Goal: Task Accomplishment & Management: Manage account settings

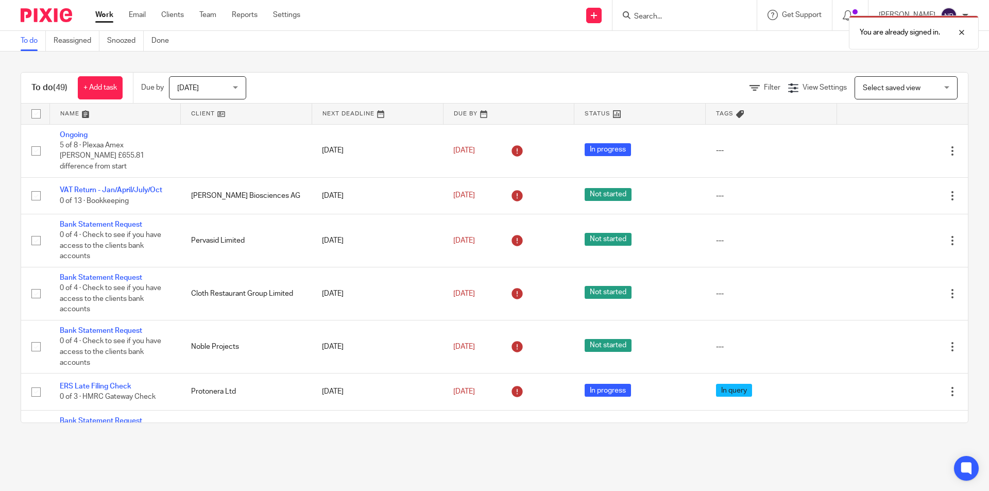
click at [667, 19] on div "You are already signed in." at bounding box center [737, 29] width 484 height 39
click at [654, 18] on div "You are already signed in." at bounding box center [737, 29] width 484 height 39
click at [959, 31] on div at bounding box center [954, 32] width 28 height 12
click at [647, 13] on input "Search" at bounding box center [679, 16] width 93 height 9
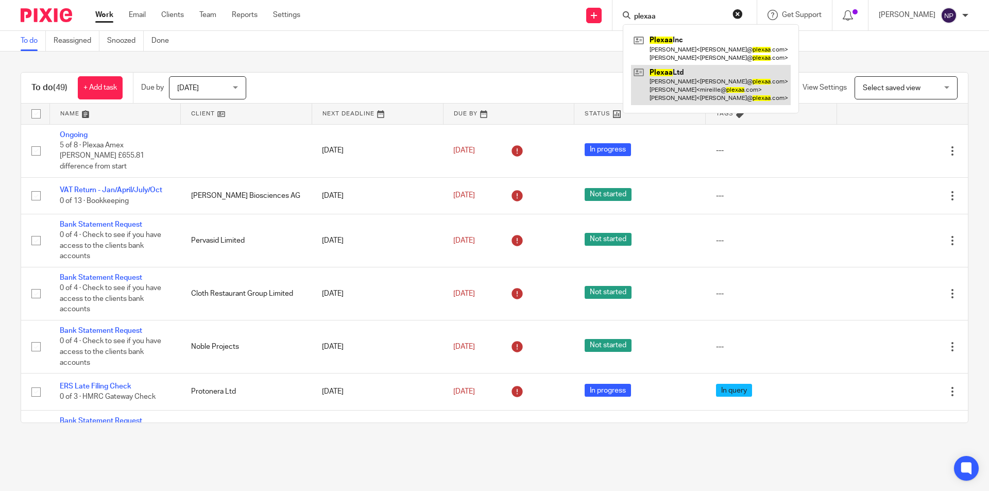
type input "plexaa"
click at [704, 79] on link at bounding box center [711, 85] width 160 height 41
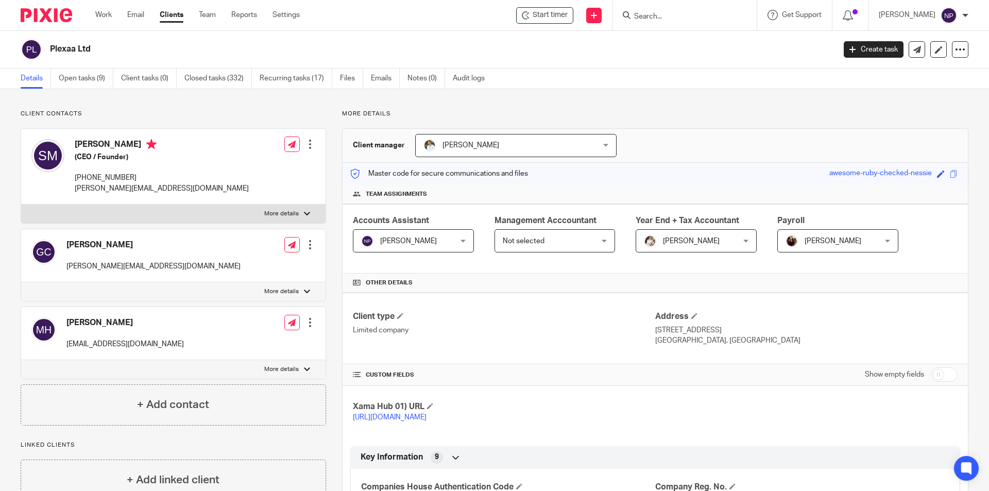
click at [648, 14] on input "Search" at bounding box center [679, 16] width 93 height 9
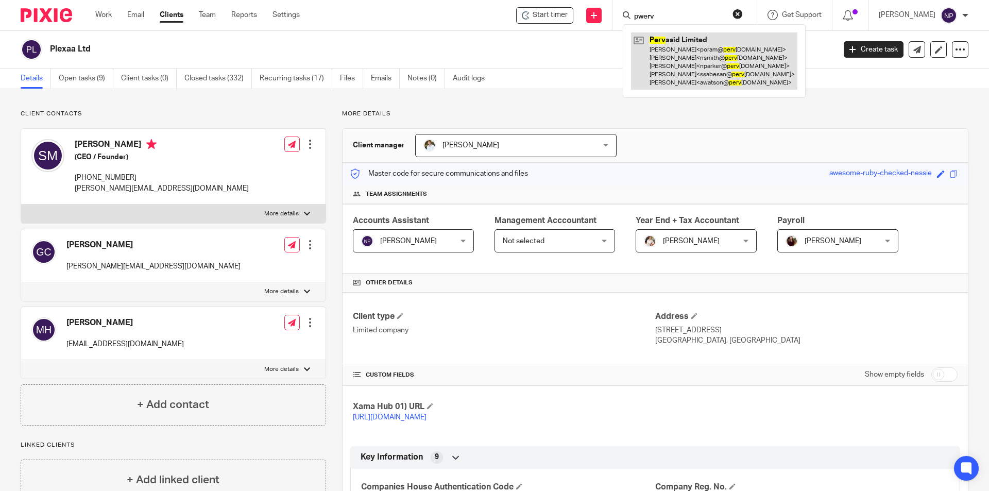
type input "pwerv"
click at [689, 52] on link at bounding box center [714, 60] width 166 height 57
click at [705, 71] on link at bounding box center [714, 60] width 166 height 57
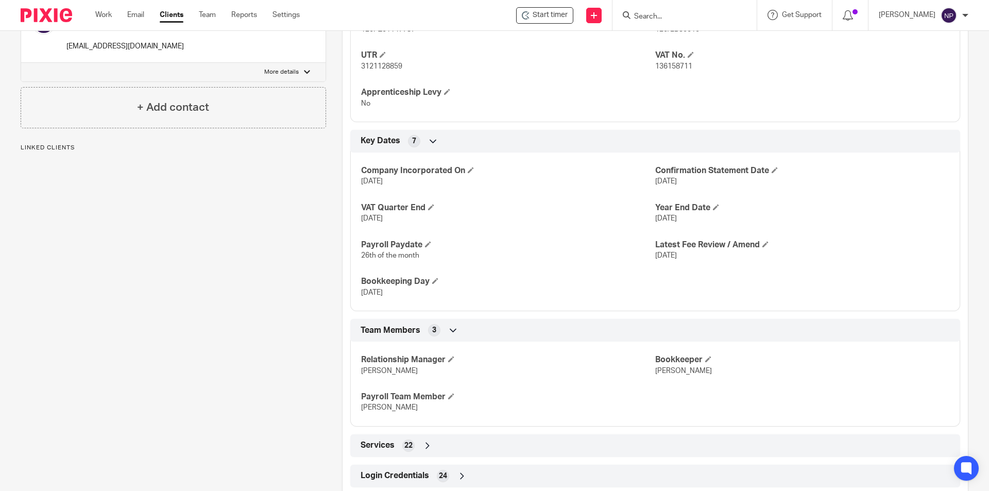
scroll to position [551, 0]
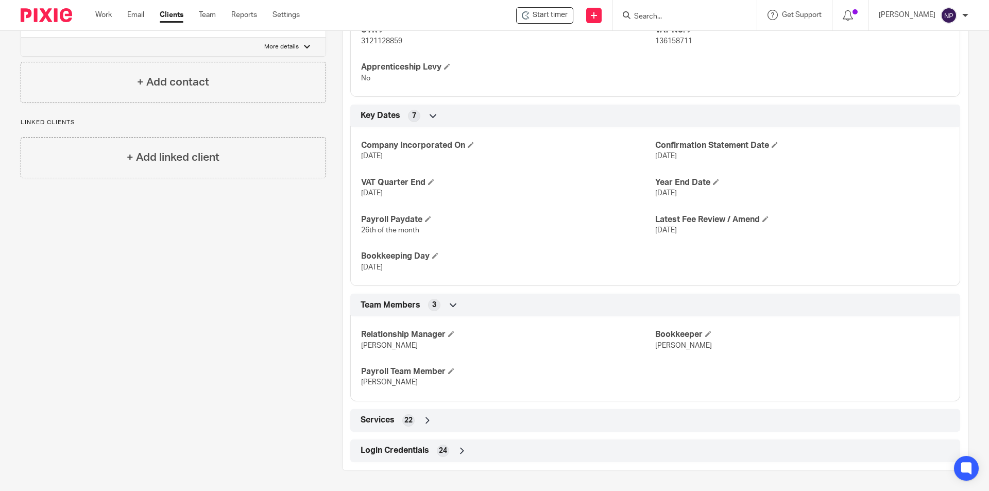
click at [532, 450] on div "Login Credentials 24" at bounding box center [655, 451] width 595 height 18
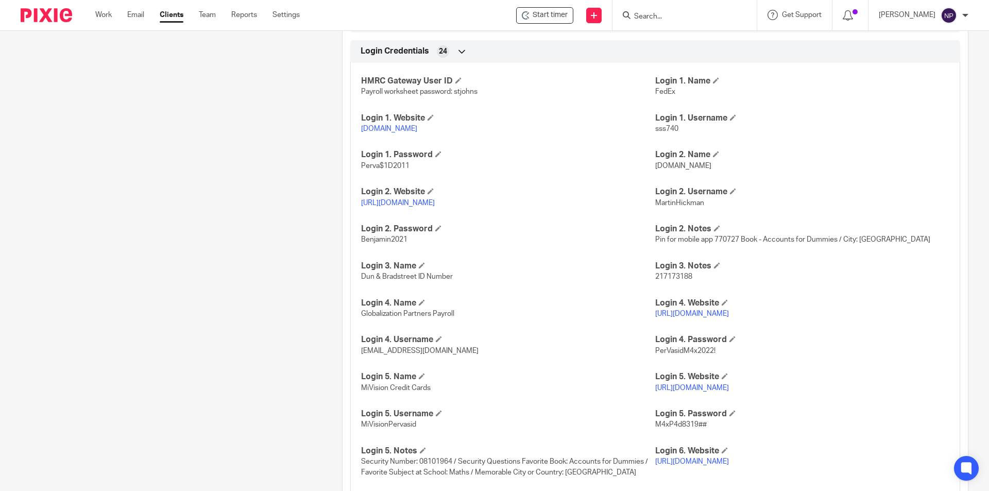
scroll to position [964, 0]
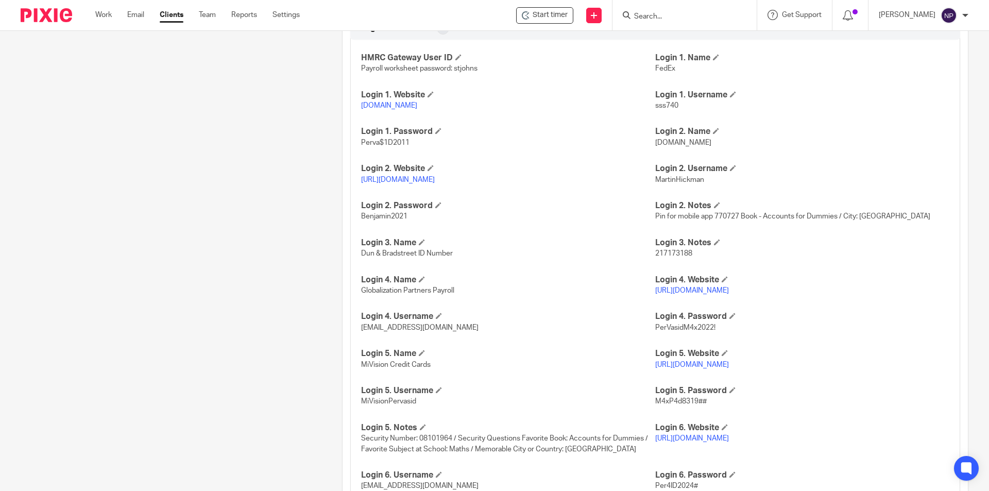
click at [404, 407] on p "MiVisionPervasid" at bounding box center [508, 401] width 294 height 10
click at [392, 405] on span "MiVisionPervasid" at bounding box center [388, 401] width 55 height 7
copy span "MiVisionPervasid"
click at [744, 359] on h4 "Login 5. Website" at bounding box center [802, 353] width 294 height 11
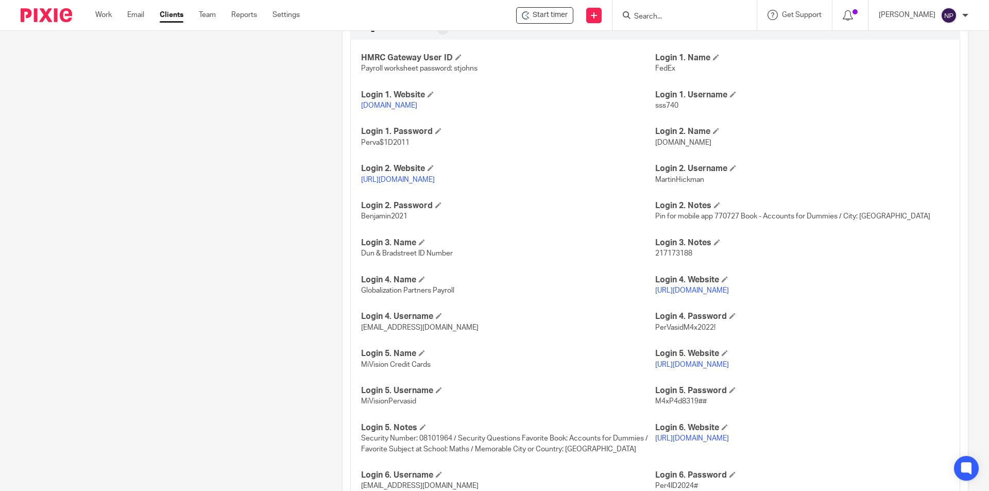
click at [729, 368] on link "https://mivision.hsbc.co.uk/logon" at bounding box center [692, 364] width 74 height 7
click at [678, 407] on p "M4xP4d8319##" at bounding box center [802, 401] width 294 height 10
click at [679, 405] on span "M4xP4d8319##" at bounding box center [681, 401] width 52 height 7
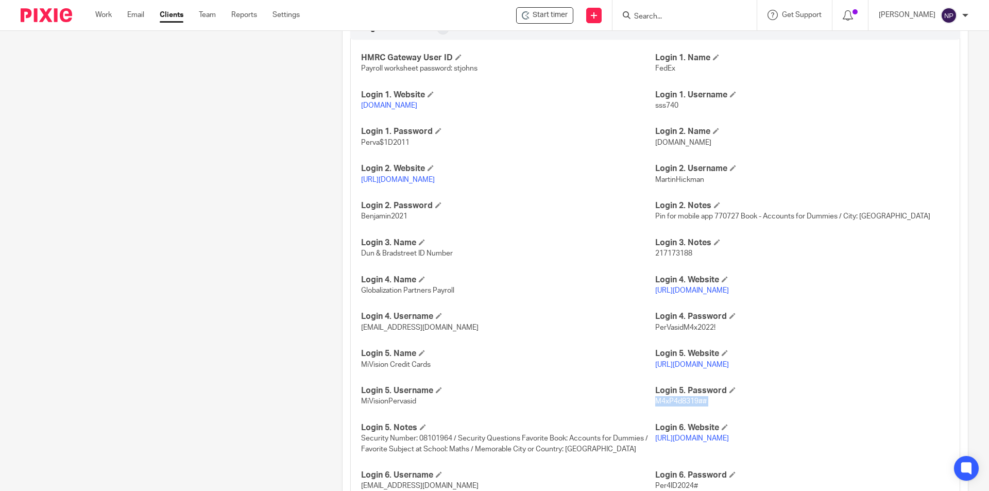
copy p "M4xP4d8319##"
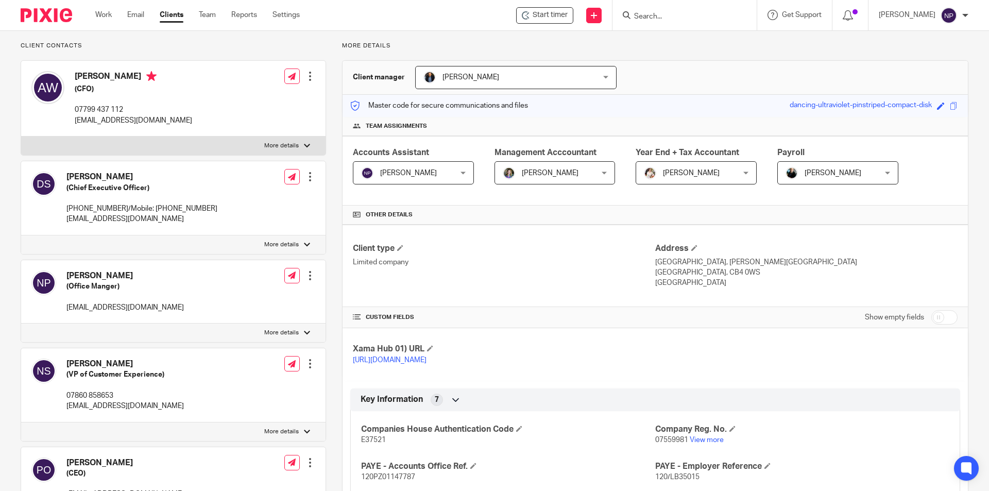
scroll to position [0, 0]
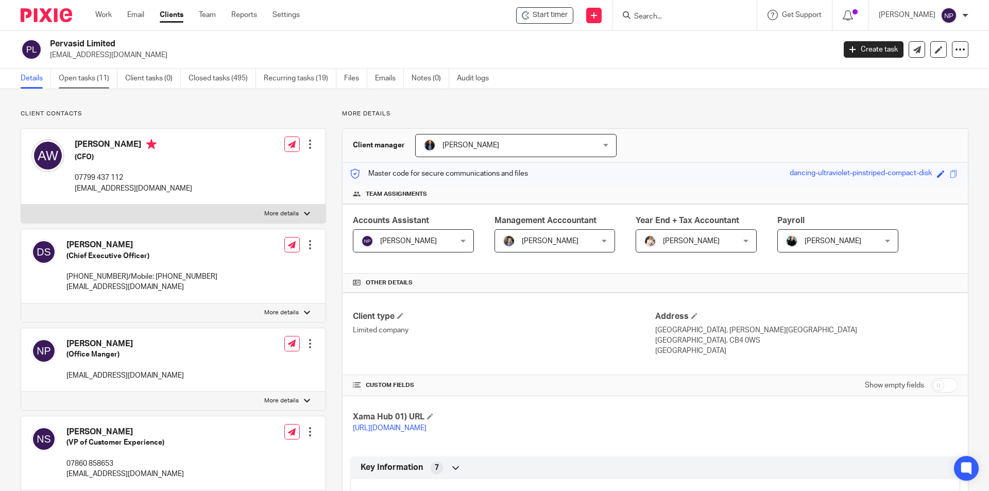
click at [98, 79] on link "Open tasks (11)" at bounding box center [88, 79] width 59 height 20
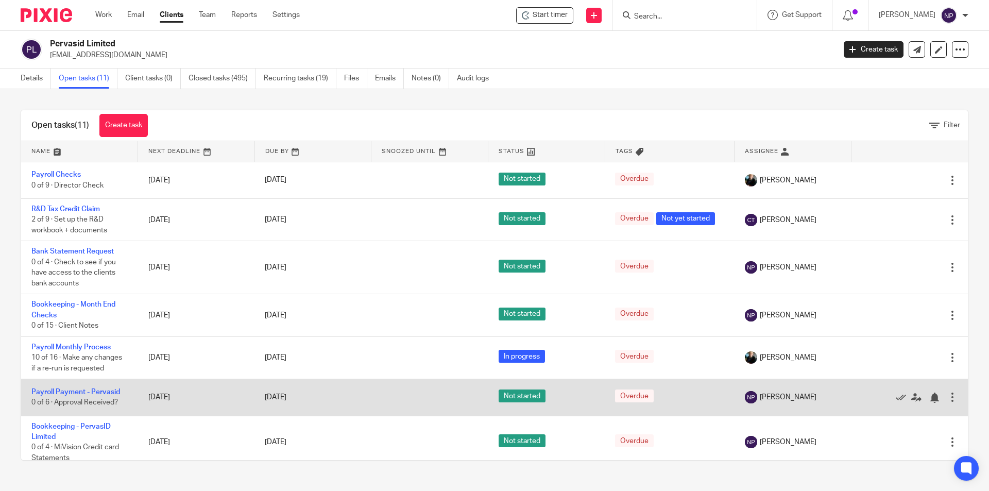
click at [95, 396] on td "Payroll Payment - Pervasid 0 of 6 · Approval Received?" at bounding box center [79, 397] width 117 height 37
click at [99, 392] on link "Payroll Payment - Pervasid" at bounding box center [75, 391] width 89 height 7
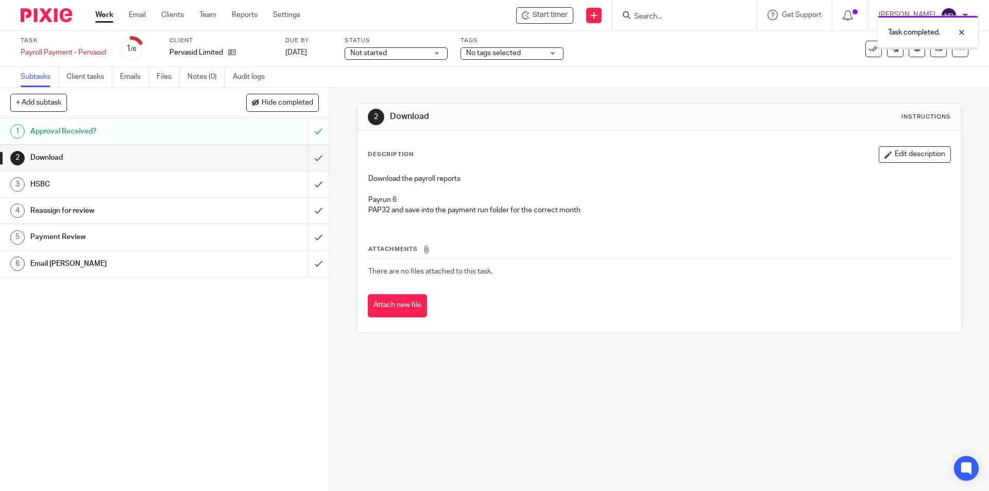
click at [311, 159] on input "submit" at bounding box center [164, 158] width 329 height 26
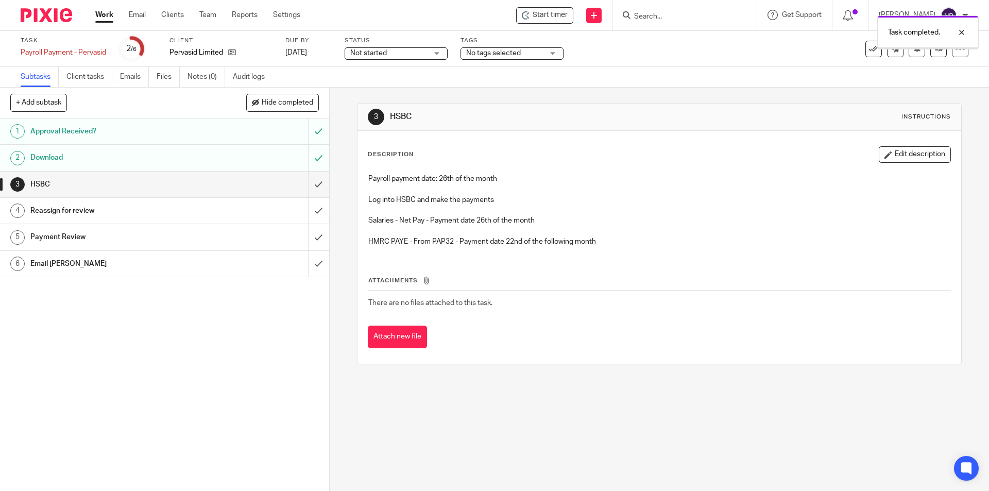
click at [310, 181] on input "submit" at bounding box center [164, 185] width 329 height 26
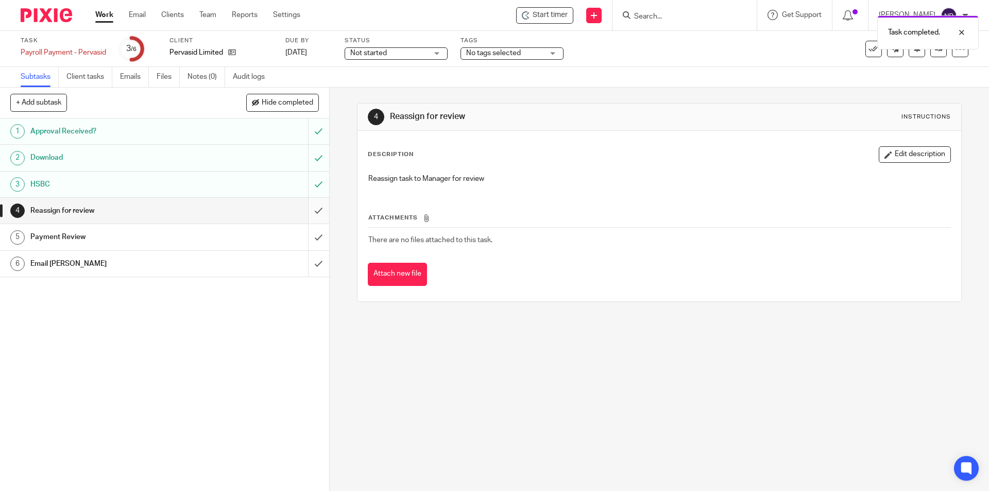
click at [309, 214] on input "submit" at bounding box center [164, 211] width 329 height 26
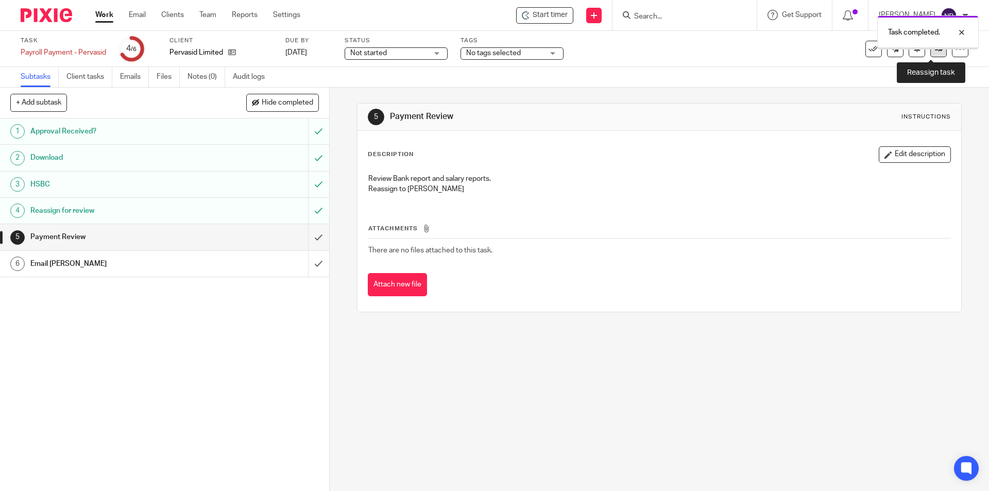
click at [935, 52] on icon at bounding box center [939, 49] width 8 height 8
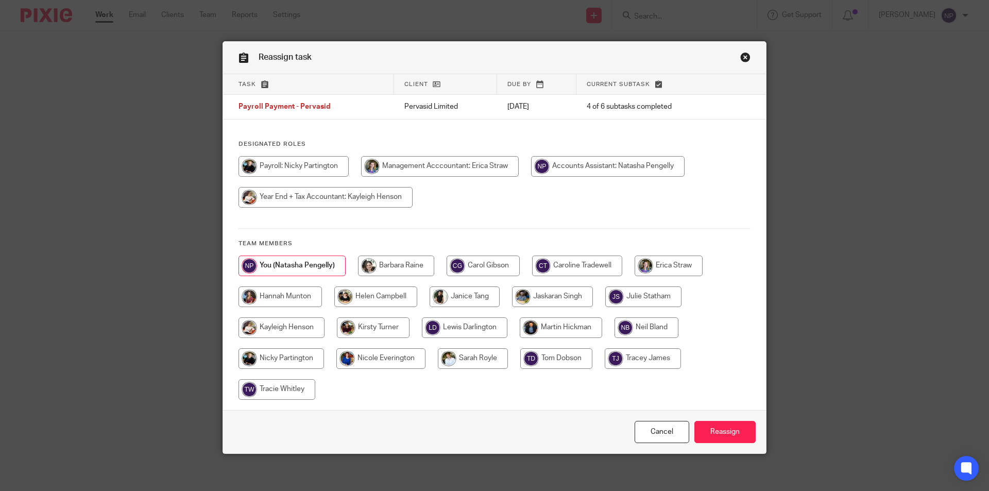
click at [402, 292] on input "radio" at bounding box center [375, 296] width 83 height 21
radio input "true"
click at [724, 428] on input "Reassign" at bounding box center [725, 432] width 61 height 22
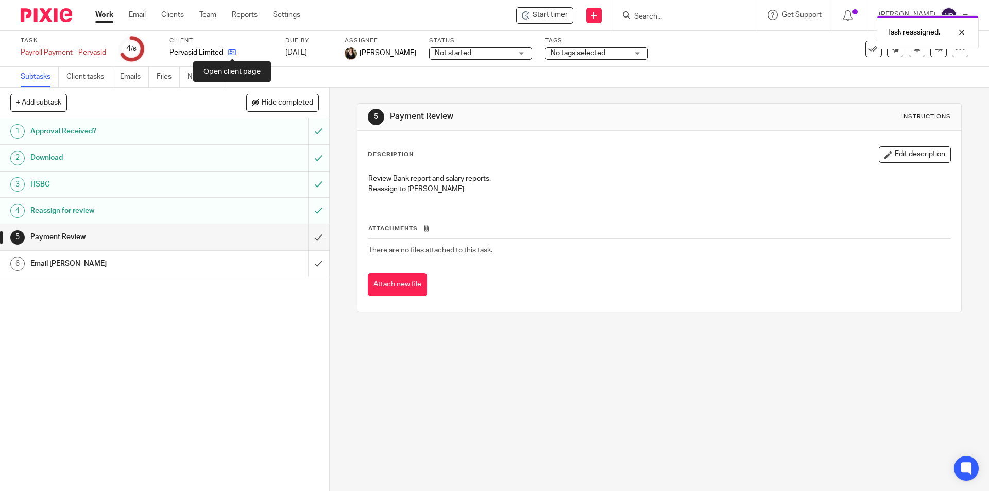
click at [235, 56] on icon at bounding box center [232, 52] width 8 height 8
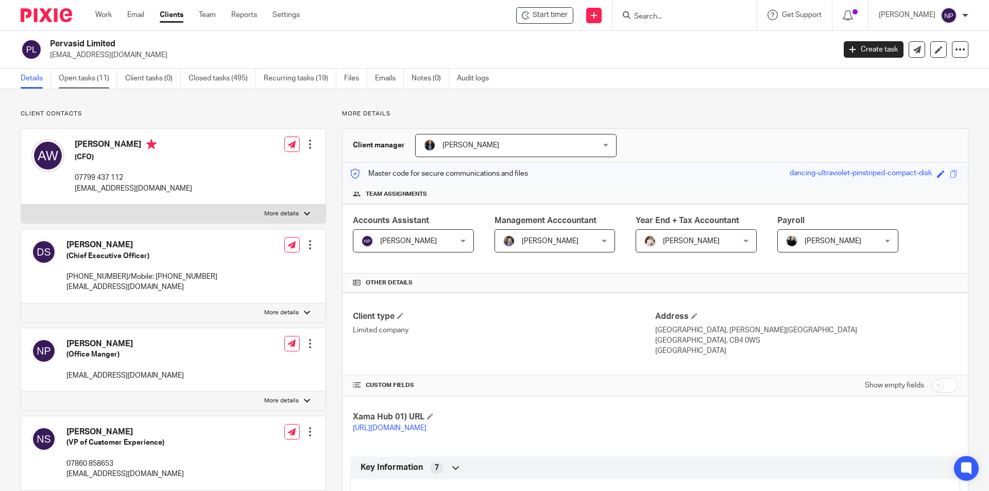
click at [103, 85] on link "Open tasks (11)" at bounding box center [88, 79] width 59 height 20
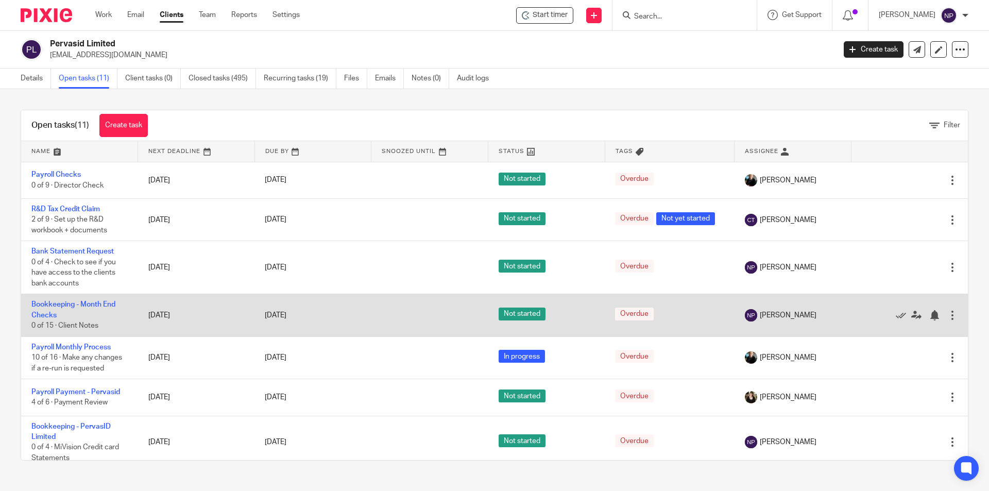
click at [97, 300] on td "Bookkeeping - Month End Checks 0 of 15 · Client Notes" at bounding box center [79, 315] width 117 height 42
click at [99, 305] on link "Bookkeeping - Month End Checks" at bounding box center [73, 310] width 84 height 18
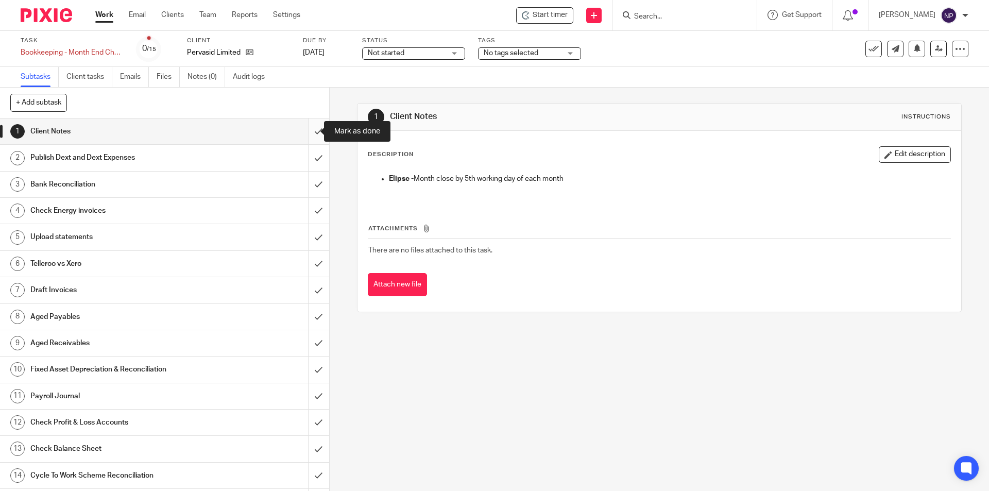
click at [308, 134] on input "submit" at bounding box center [164, 132] width 329 height 26
drag, startPoint x: 312, startPoint y: 155, endPoint x: 314, endPoint y: 180, distance: 25.3
click at [312, 157] on input "submit" at bounding box center [164, 158] width 329 height 26
click at [313, 183] on input "submit" at bounding box center [164, 185] width 329 height 26
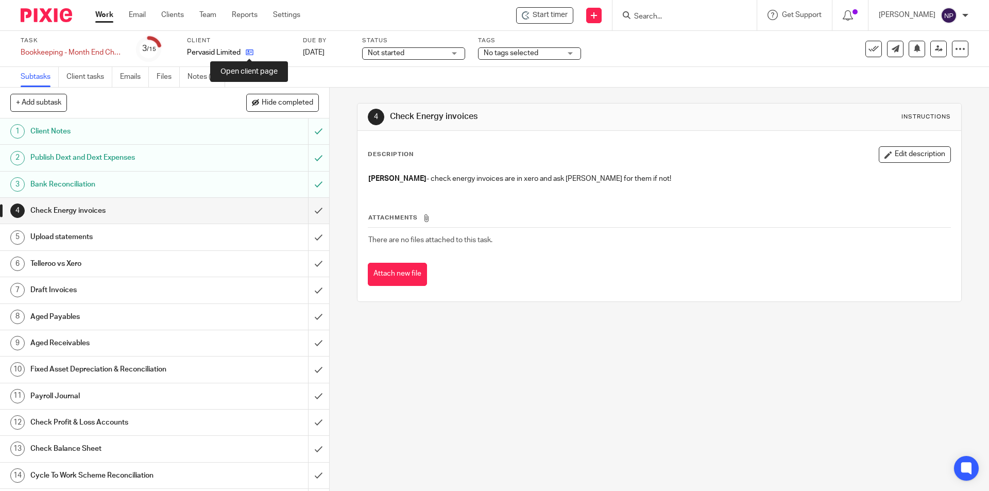
click at [249, 54] on icon at bounding box center [250, 52] width 8 height 8
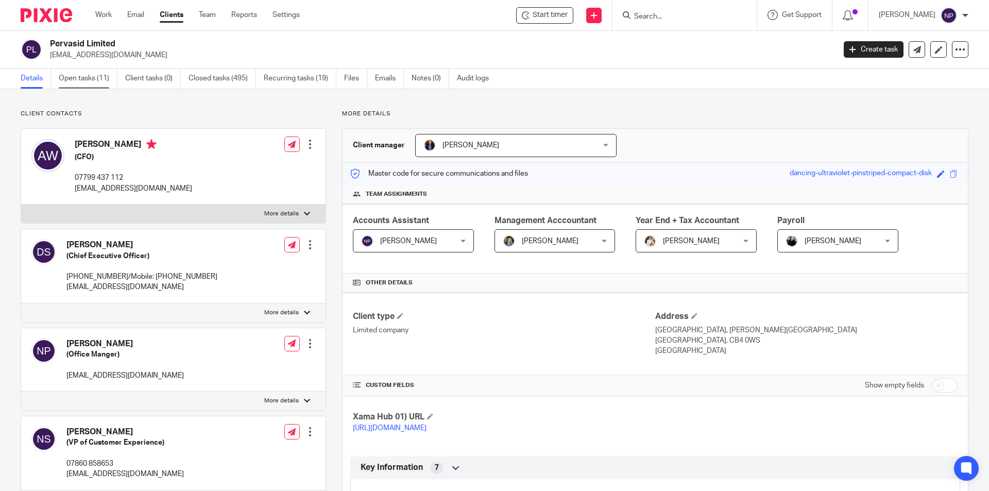
click at [105, 82] on link "Open tasks (11)" at bounding box center [88, 79] width 59 height 20
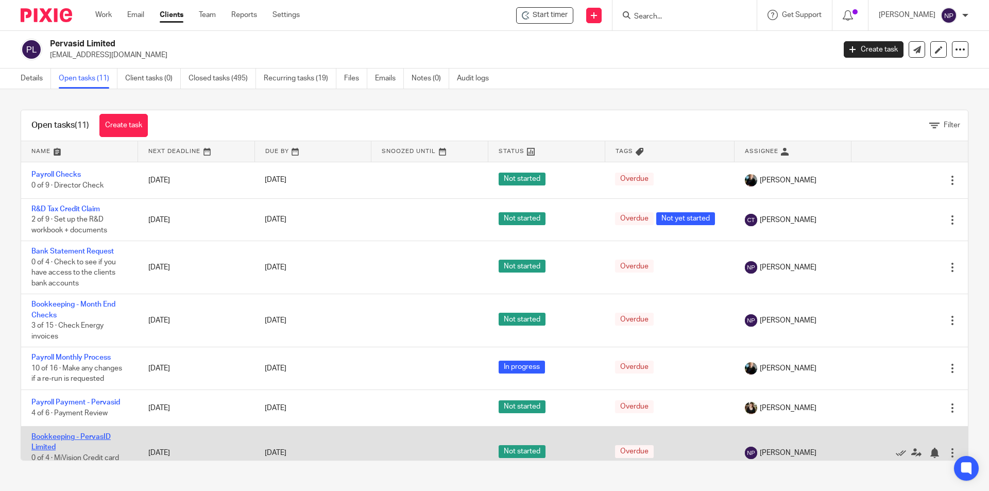
scroll to position [206, 0]
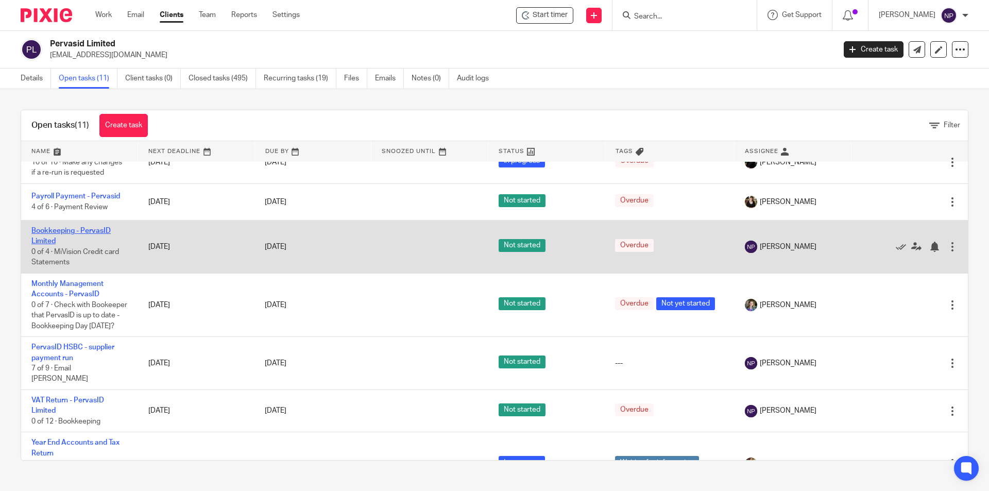
click at [102, 233] on link "Bookkeeping - PervasID Limited" at bounding box center [70, 236] width 79 height 18
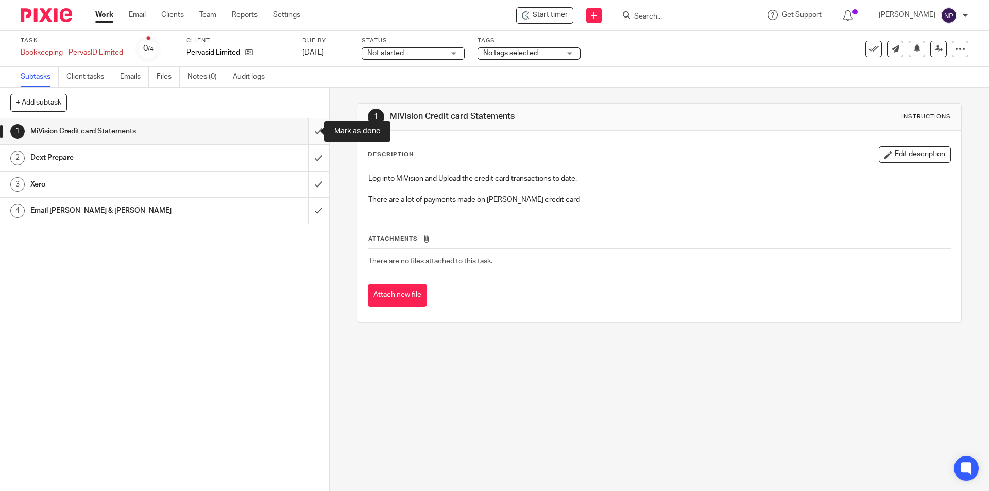
click at [306, 133] on input "submit" at bounding box center [164, 132] width 329 height 26
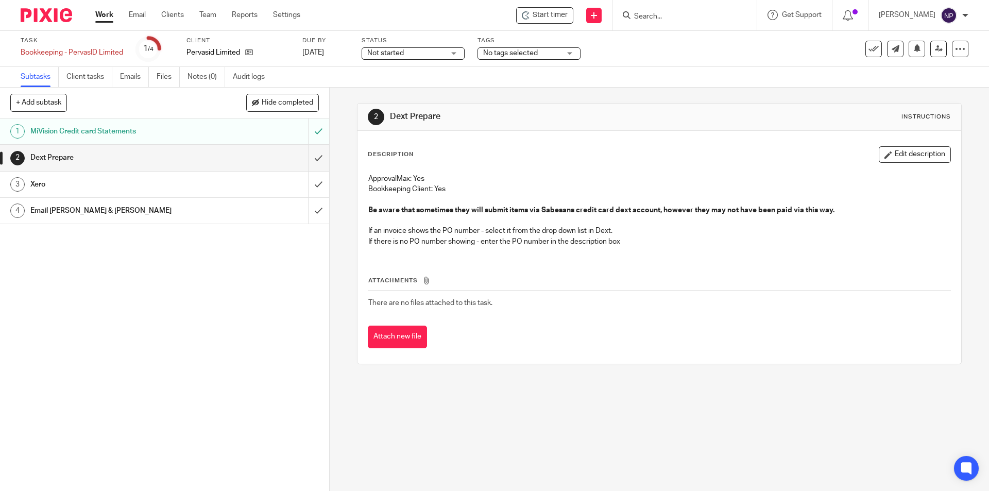
click at [640, 13] on input "Search" at bounding box center [679, 16] width 93 height 9
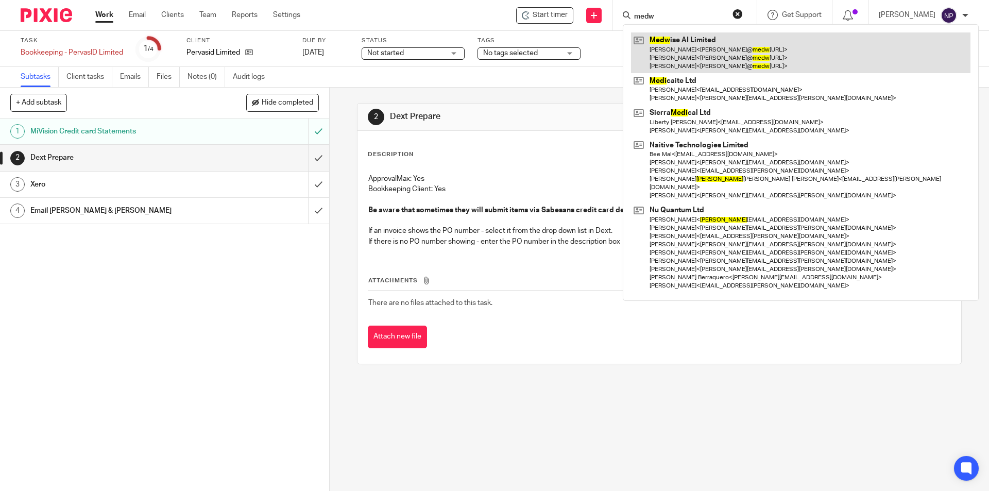
type input "medw"
click at [671, 52] on link at bounding box center [801, 52] width 340 height 41
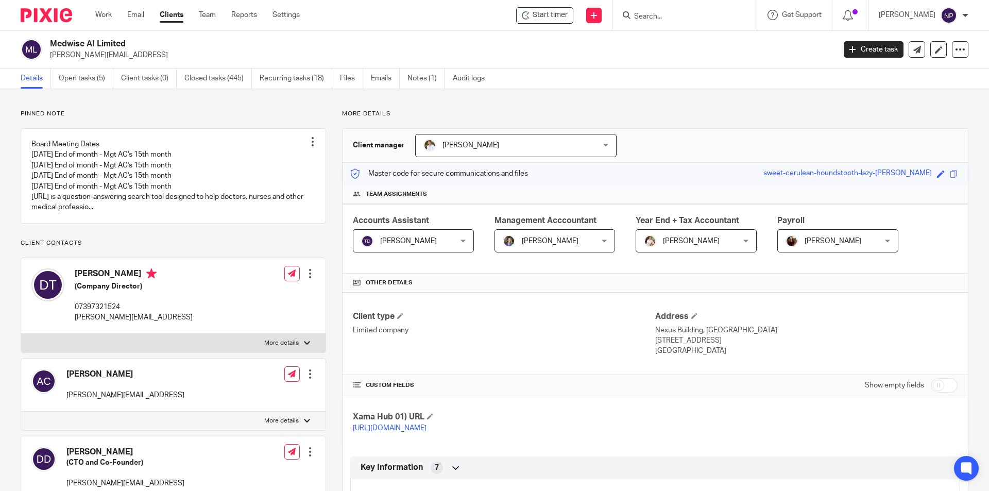
click at [85, 58] on p "[PERSON_NAME][EMAIL_ADDRESS]" at bounding box center [439, 55] width 779 height 10
drag, startPoint x: 85, startPoint y: 74, endPoint x: 128, endPoint y: 103, distance: 52.0
click at [86, 74] on link "Open tasks (5)" at bounding box center [86, 79] width 55 height 20
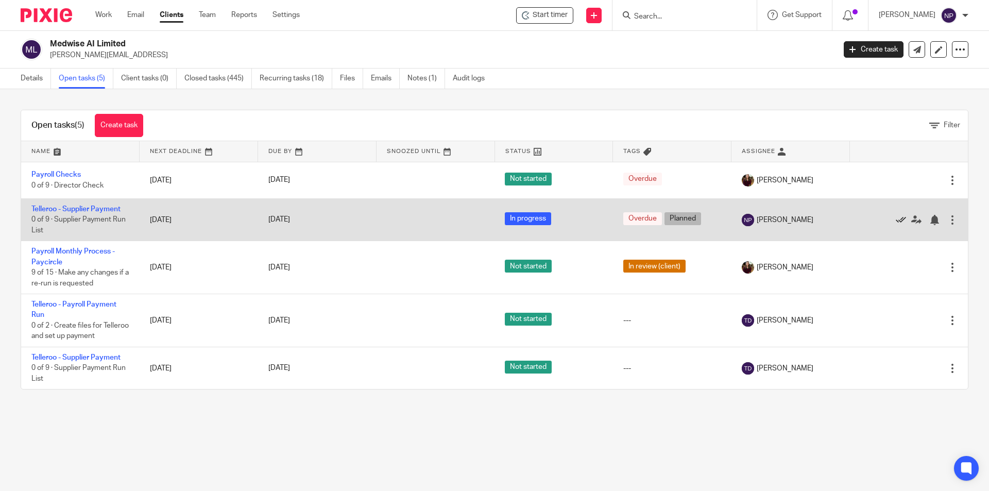
click at [896, 218] on icon at bounding box center [901, 220] width 10 height 10
